Goal: Transaction & Acquisition: Book appointment/travel/reservation

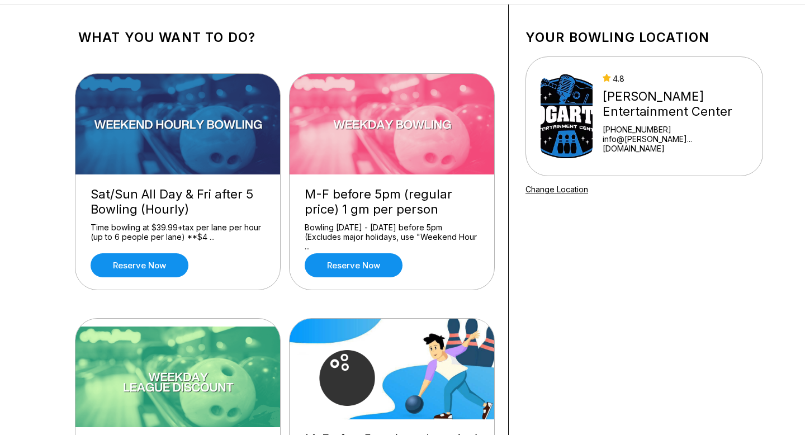
scroll to position [46, 0]
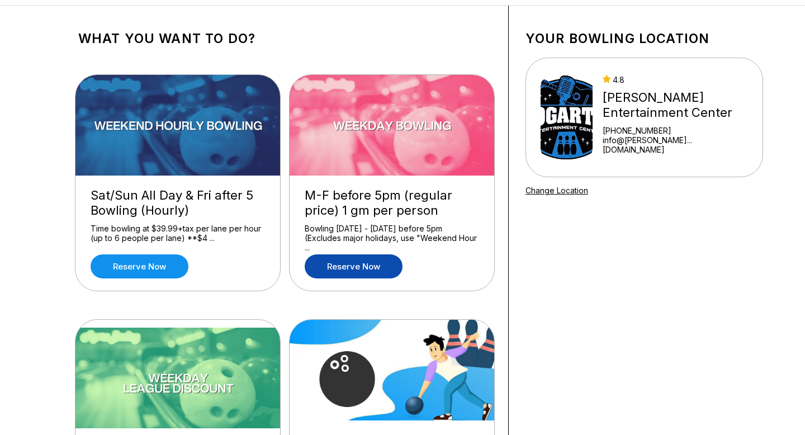
click at [353, 265] on link "Reserve now" at bounding box center [354, 266] width 98 height 24
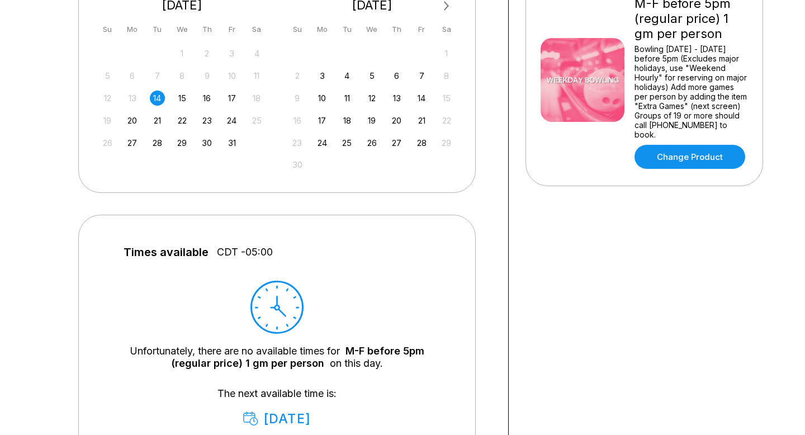
scroll to position [281, 0]
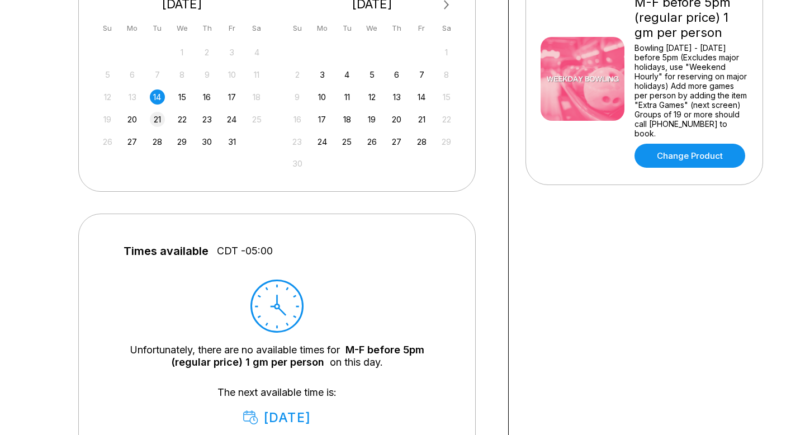
click at [157, 121] on div "21" at bounding box center [157, 119] width 15 height 15
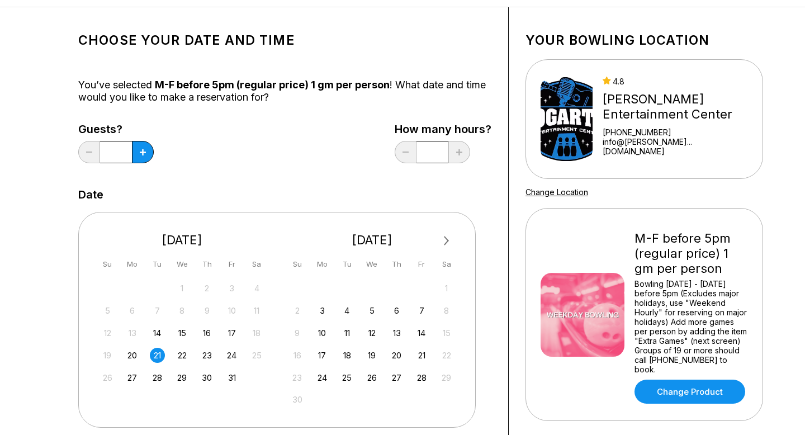
scroll to position [42, 0]
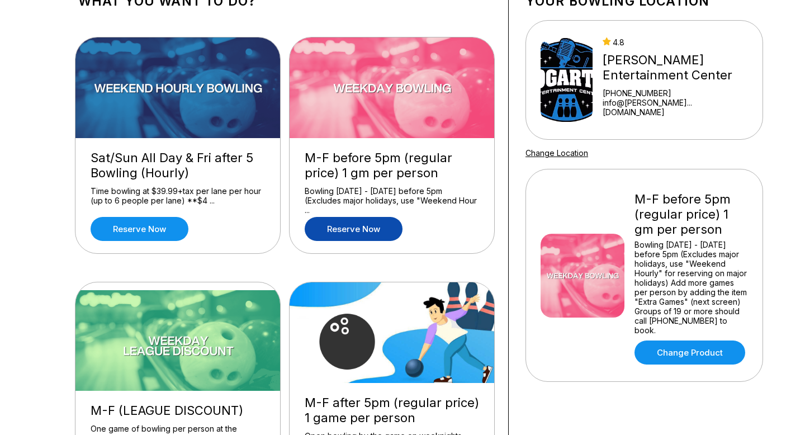
scroll to position [104, 0]
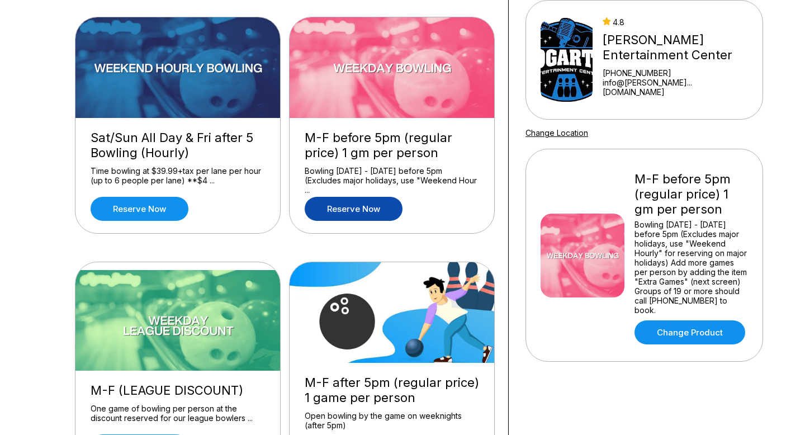
click at [380, 341] on img at bounding box center [393, 312] width 206 height 101
click at [364, 386] on div "M-F after 5pm (regular price) 1 game per person" at bounding box center [392, 390] width 175 height 30
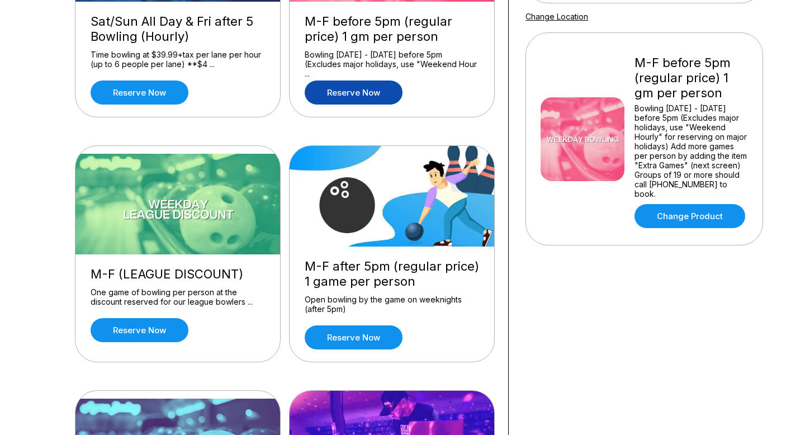
scroll to position [224, 0]
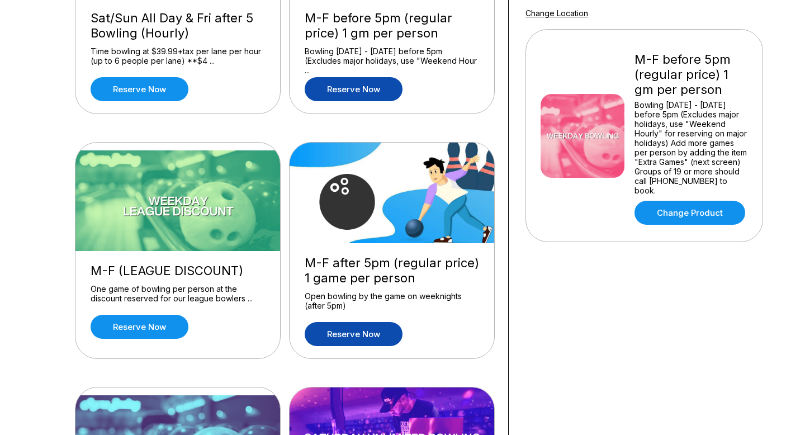
click at [365, 333] on link "Reserve now" at bounding box center [354, 334] width 98 height 24
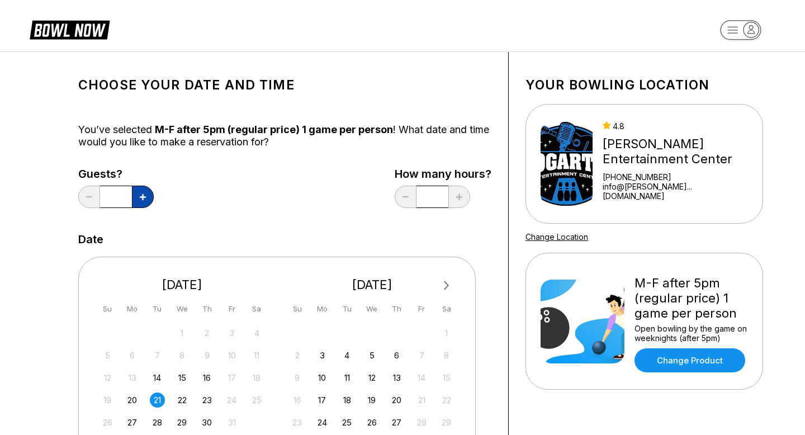
click at [143, 194] on icon at bounding box center [143, 197] width 6 height 6
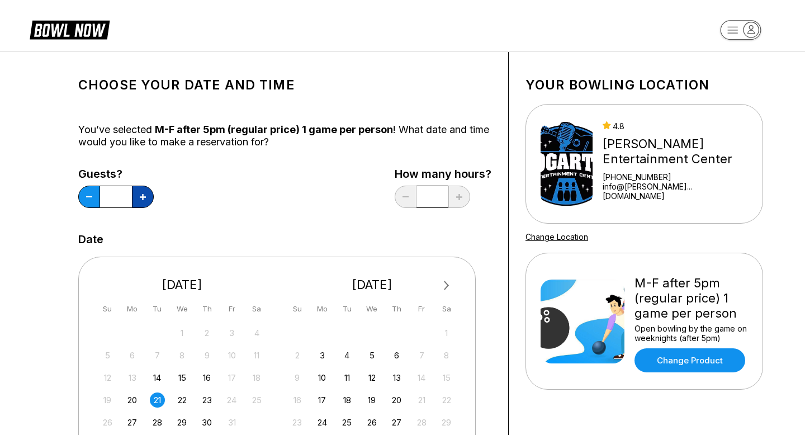
click at [143, 194] on icon at bounding box center [143, 197] width 6 height 6
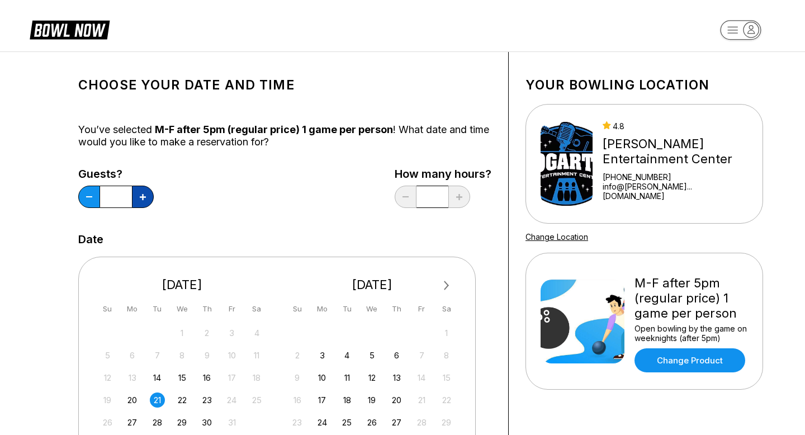
click at [143, 194] on icon at bounding box center [143, 197] width 6 height 6
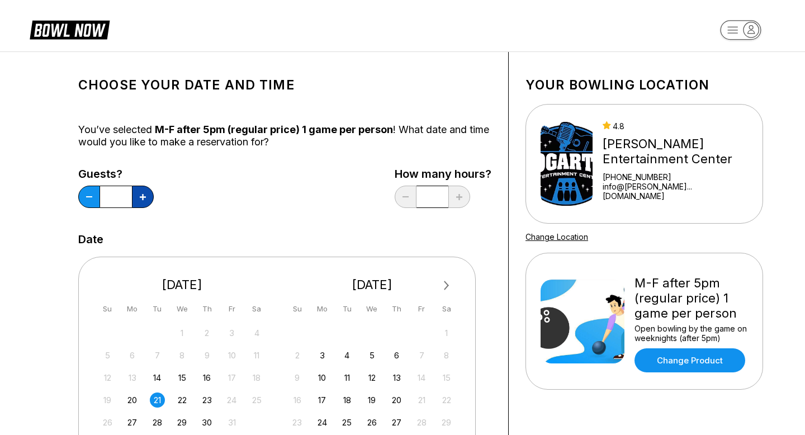
click at [143, 194] on icon at bounding box center [143, 197] width 6 height 6
type input "**"
click at [434, 199] on input "*" at bounding box center [433, 197] width 32 height 22
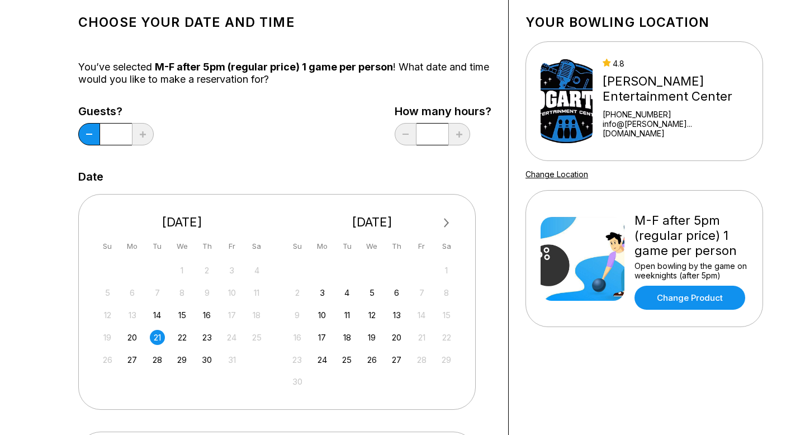
scroll to position [65, 0]
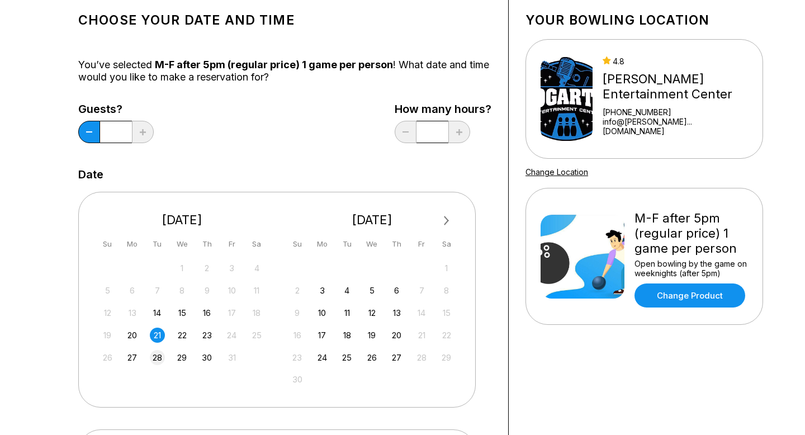
click at [161, 356] on div "28" at bounding box center [157, 357] width 15 height 15
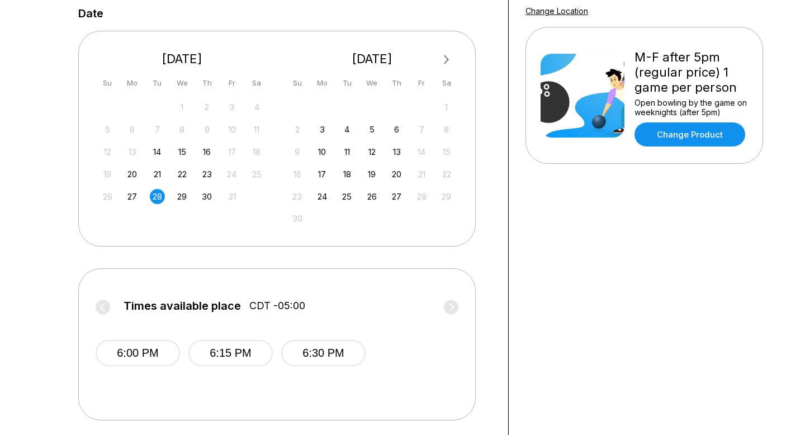
scroll to position [235, 0]
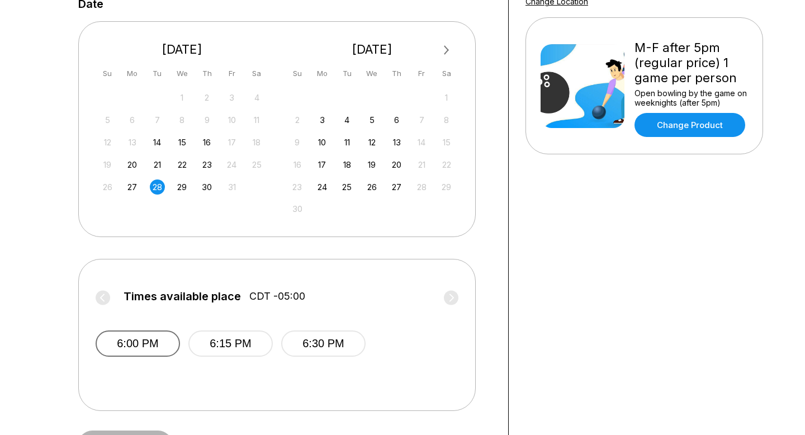
click at [150, 345] on button "6:00 PM" at bounding box center [138, 344] width 84 height 26
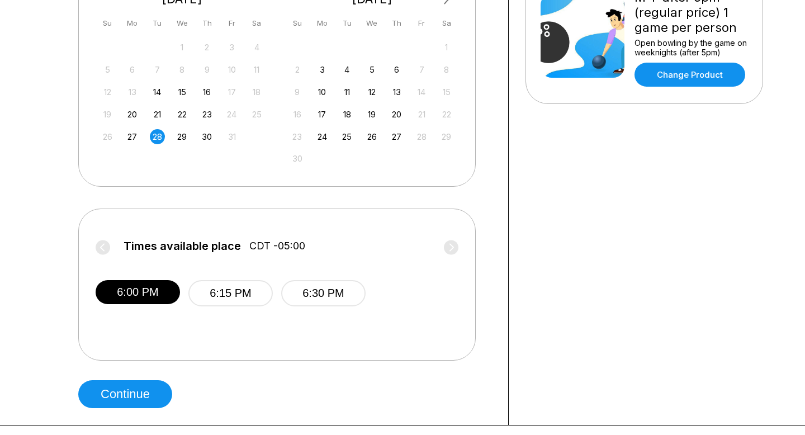
scroll to position [308, 0]
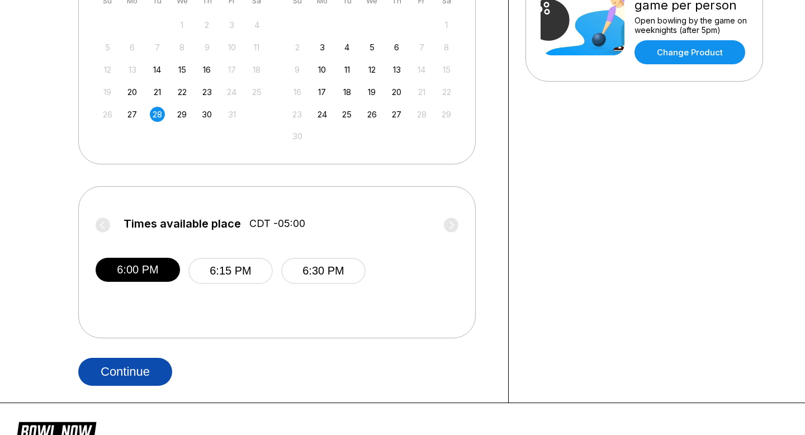
click at [142, 370] on button "Continue" at bounding box center [125, 372] width 94 height 28
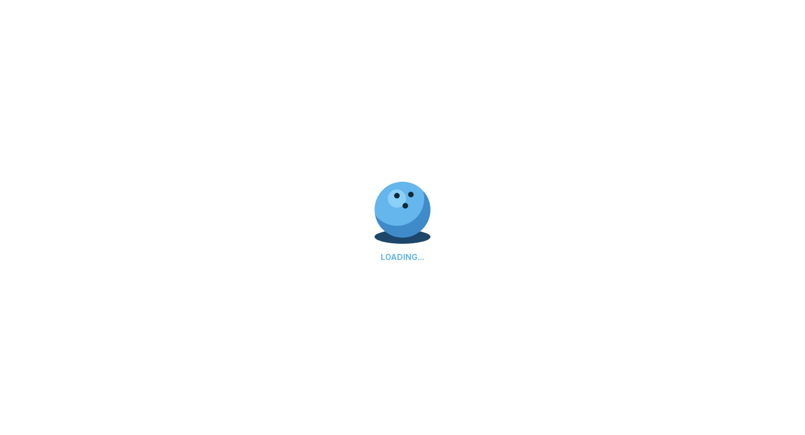
select select "**"
